Goal: Information Seeking & Learning: Learn about a topic

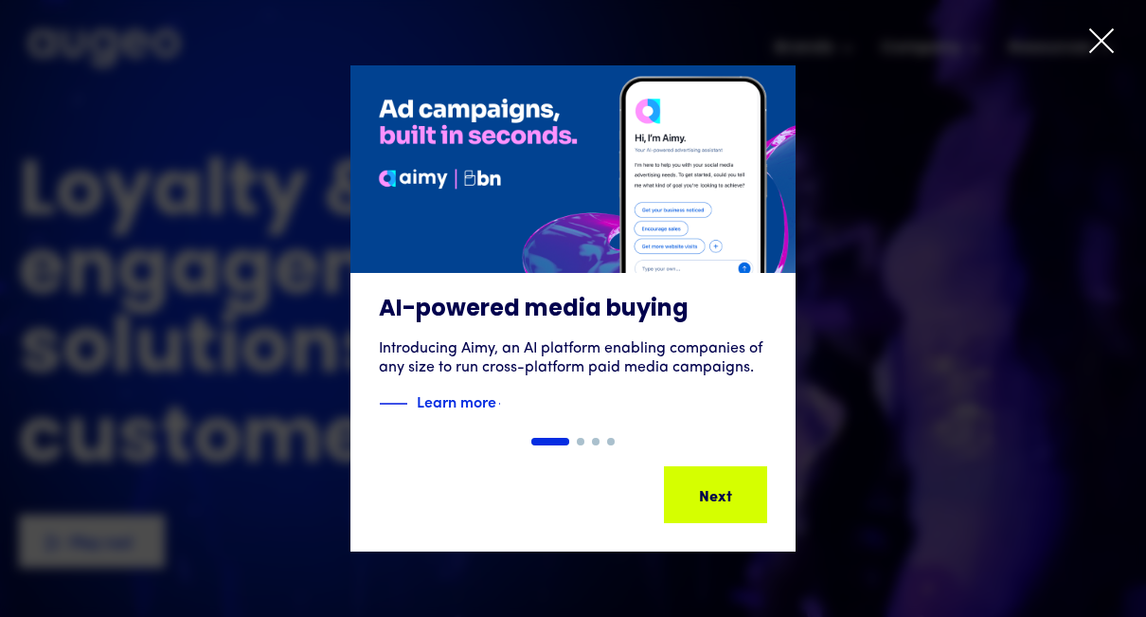
click at [1110, 28] on icon at bounding box center [1102, 41] width 28 height 28
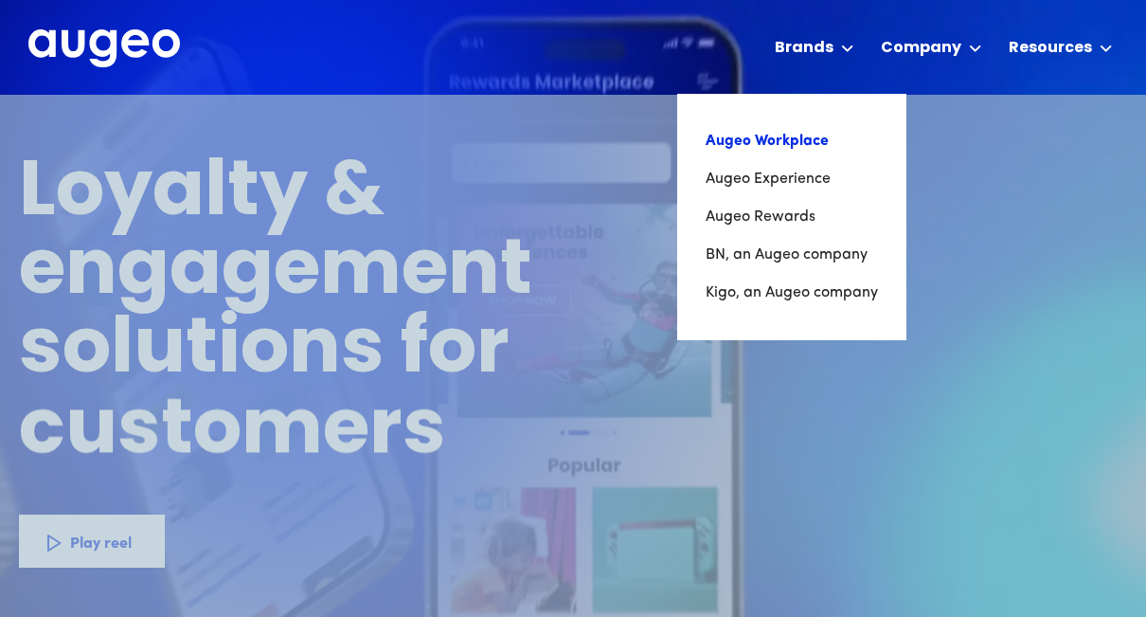
click at [792, 132] on link "Augeo Workplace" at bounding box center [792, 141] width 172 height 38
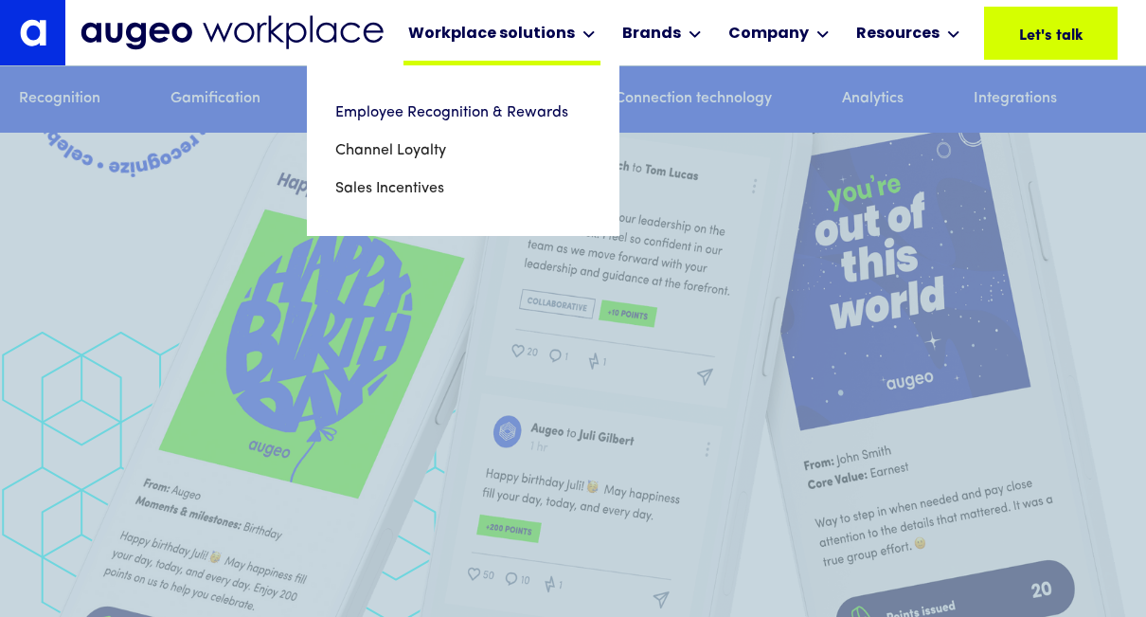
scroll to position [3775, 0]
click at [439, 181] on link "Sales Incentives" at bounding box center [463, 189] width 256 height 38
